Goal: Find specific page/section: Find specific page/section

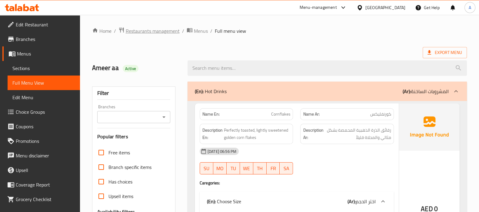
click at [157, 31] on span "Restaurants management" at bounding box center [153, 30] width 54 height 7
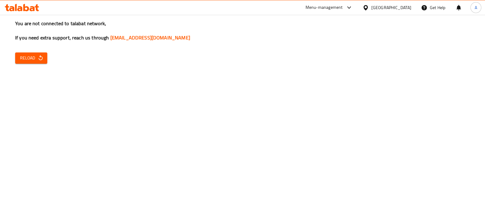
click at [432, 64] on div "You are not connected to talabat network, If you need extra support, reach us t…" at bounding box center [242, 106] width 485 height 212
click at [42, 56] on icon "button" at bounding box center [41, 58] width 6 height 6
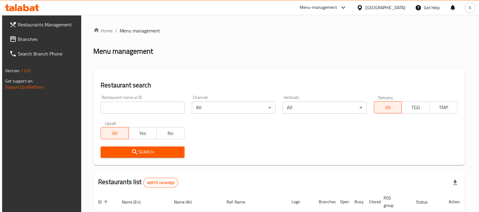
click at [41, 39] on span "Branches" at bounding box center [47, 38] width 59 height 7
